Goal: Navigation & Orientation: Find specific page/section

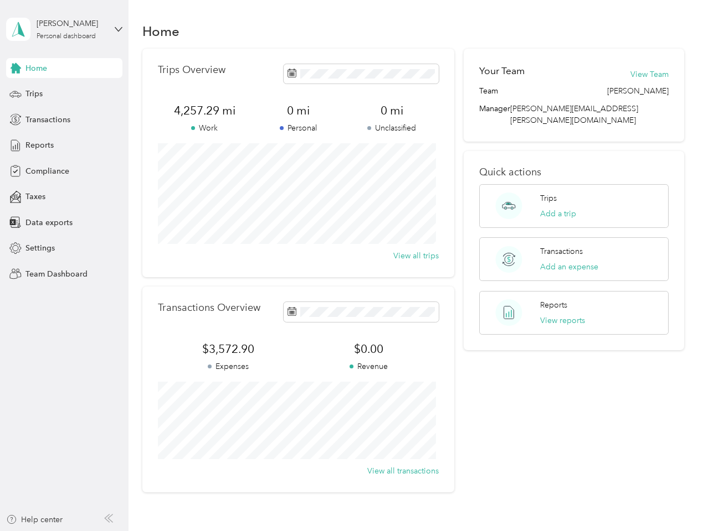
click at [351, 266] on div "Trips Overview 4,257.29 mi Work 0 mi Personal 0 mi Unclassified View all trips" at bounding box center [298, 163] width 312 height 229
click at [64, 29] on div "[PERSON_NAME]" at bounding box center [71, 24] width 69 height 12
click at [64, 68] on div "You’re signed in as [PERSON_NAME][EMAIL_ADDRESS][PERSON_NAME][DOMAIN_NAME] Team…" at bounding box center [185, 96] width 358 height 113
click at [16, 68] on div "You’re signed in as [PERSON_NAME][EMAIL_ADDRESS][PERSON_NAME][DOMAIN_NAME] Team…" at bounding box center [185, 96] width 358 height 113
click at [64, 94] on div "Trips" at bounding box center [64, 94] width 116 height 20
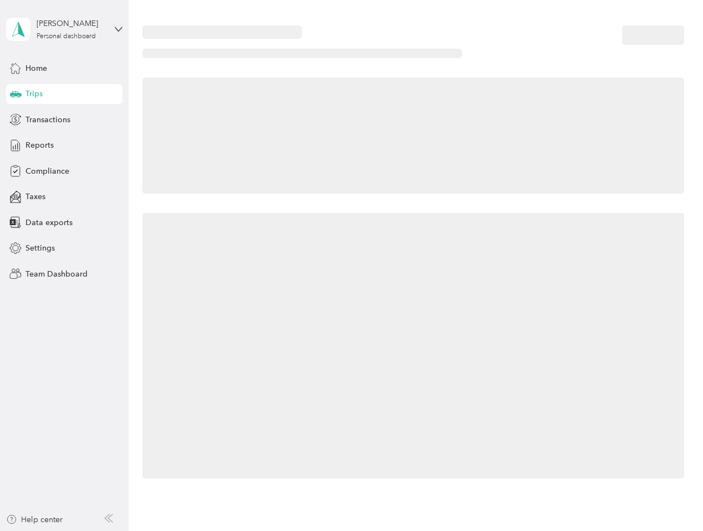
click at [16, 94] on icon at bounding box center [16, 94] width 12 height 6
click at [64, 120] on span "Transactions" at bounding box center [47, 120] width 45 height 12
